Goal: Navigation & Orientation: Find specific page/section

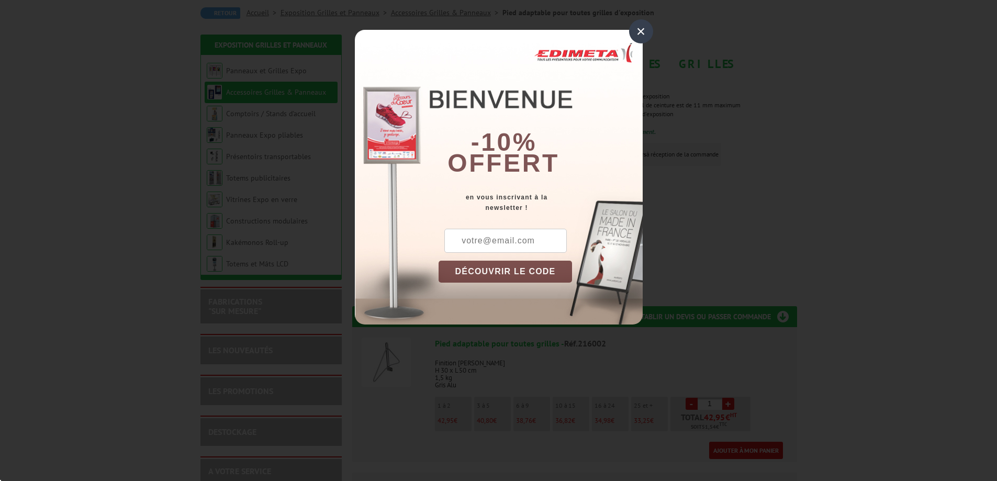
scroll to position [105, 0]
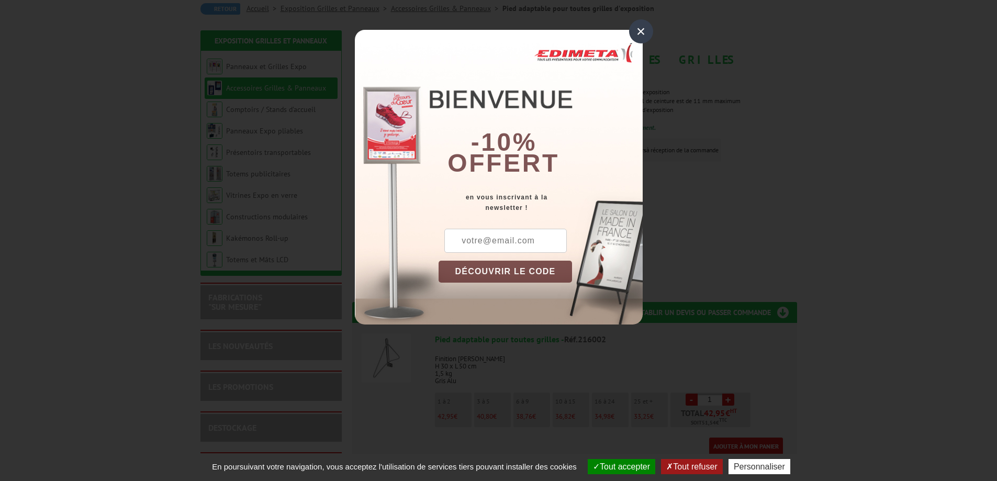
click at [640, 30] on div "×" at bounding box center [641, 31] width 24 height 24
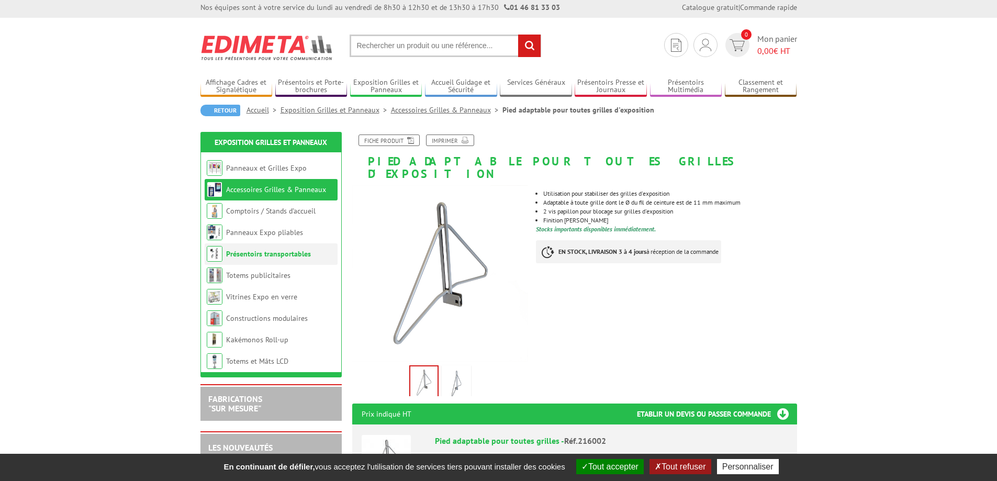
scroll to position [0, 0]
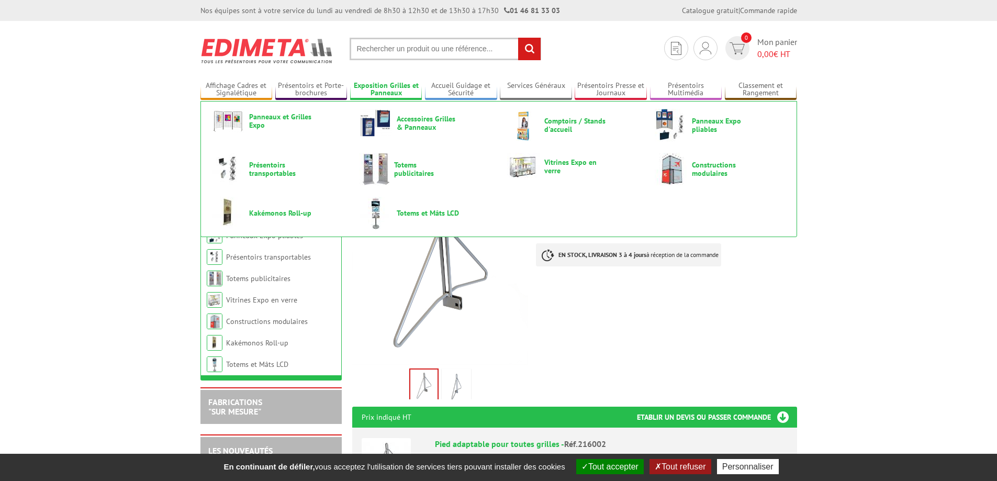
click at [395, 84] on link "Exposition Grilles et Panneaux" at bounding box center [386, 89] width 72 height 17
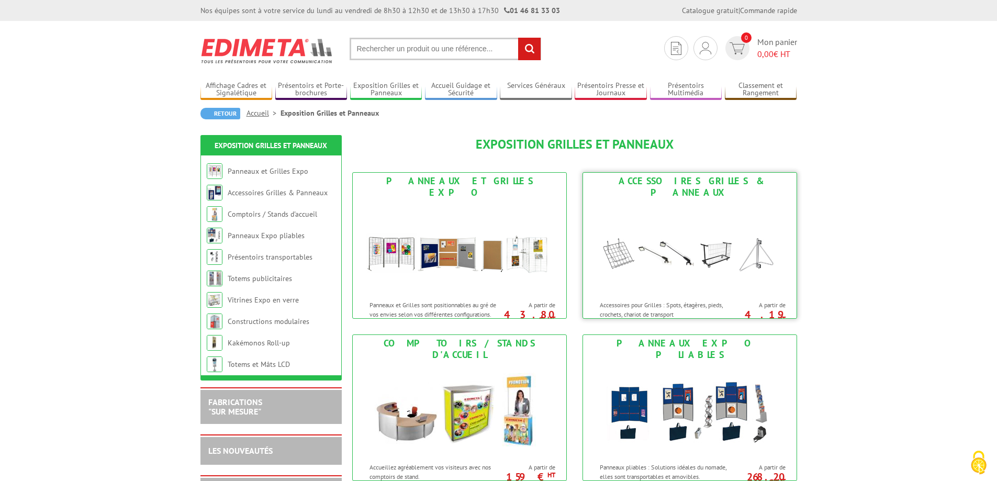
click at [710, 234] on img at bounding box center [690, 248] width 194 height 94
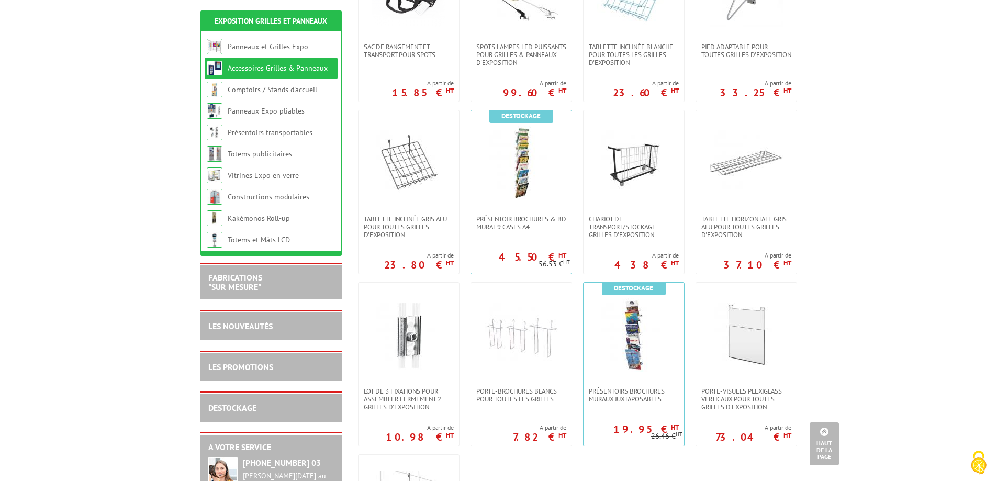
scroll to position [471, 0]
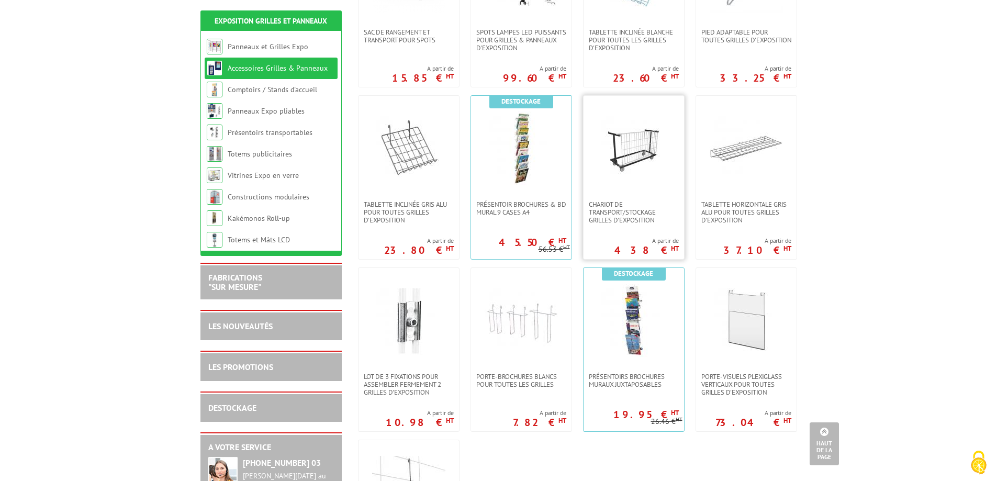
click at [645, 156] on img at bounding box center [633, 147] width 73 height 73
